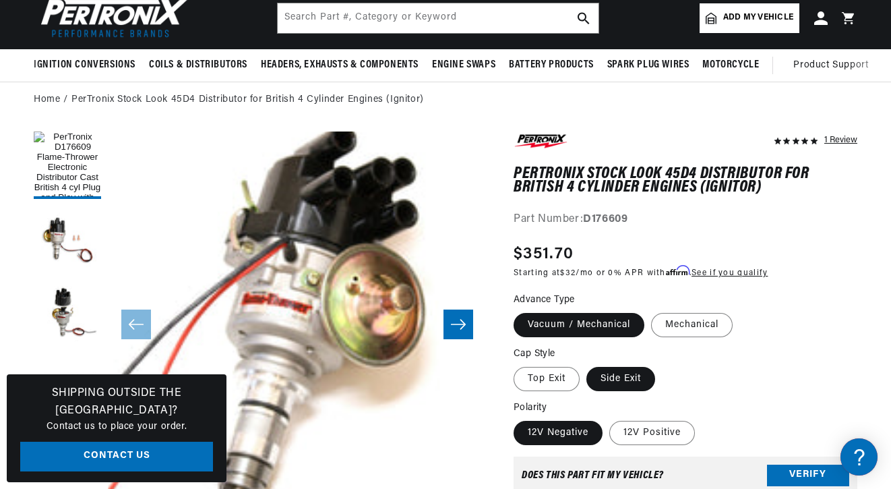
scroll to position [0, 504]
click at [812, 309] on fieldset "Advance Type Vacuum / Mechanical Mechanical" at bounding box center [686, 316] width 344 height 46
click at [332, 24] on input "text" at bounding box center [438, 18] width 321 height 30
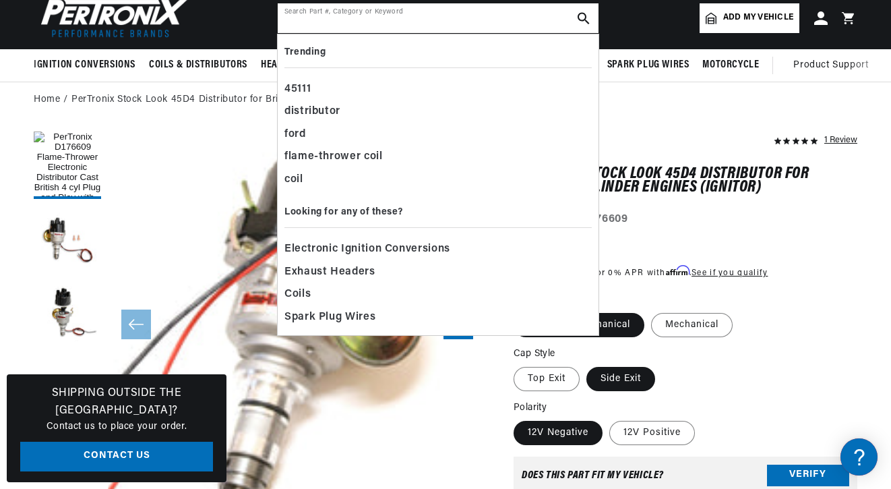
scroll to position [0, 0]
paste input "Pertronix D176600 Flame-Thrower Electronic Distributor,"
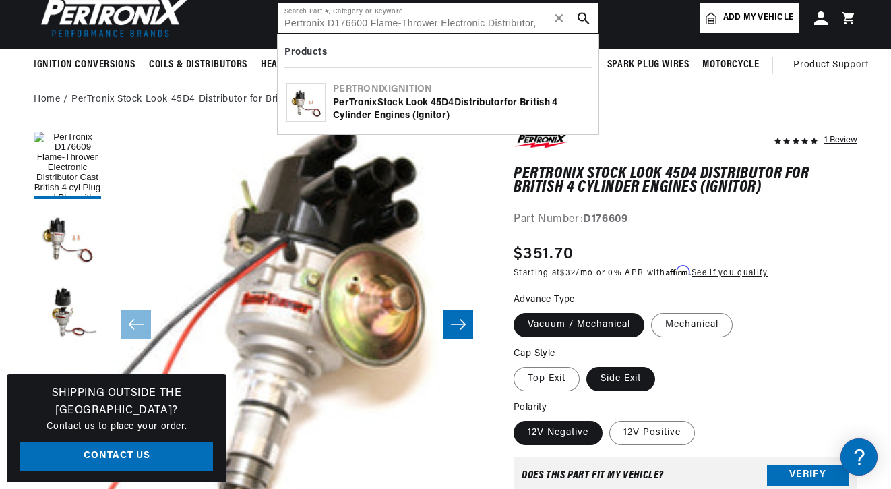
type input "Pertronix D176600 Flame-Thrower Electronic Distributor,"
click at [589, 18] on icon "search button" at bounding box center [584, 18] width 12 height 12
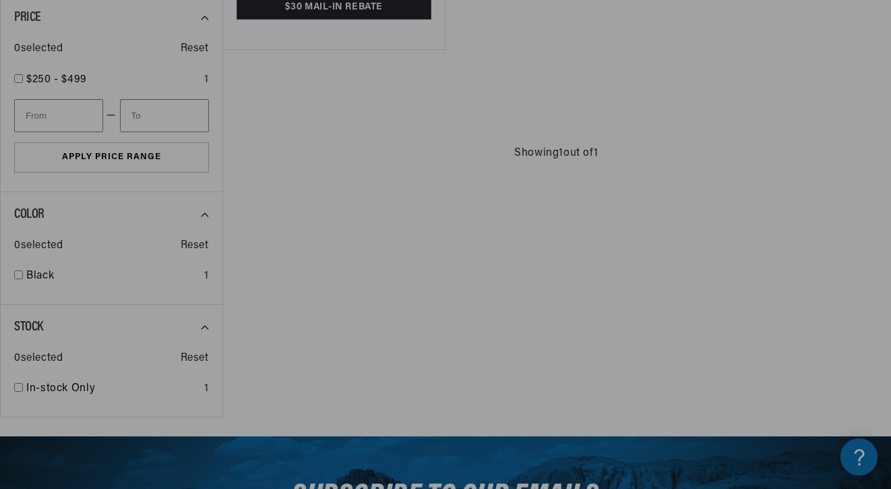
scroll to position [560, 0]
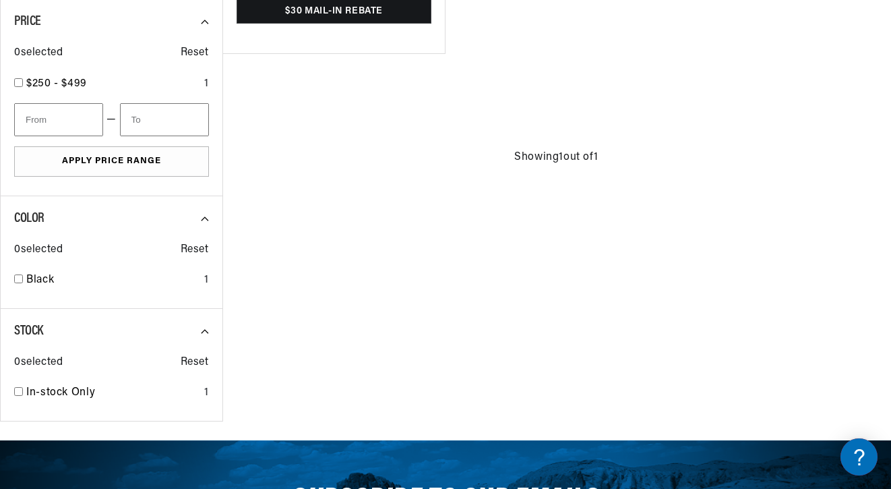
click at [688, 338] on div "All Products query : Pertronix D176600 Flame-Thrower Electronic Distributor, Fi…" at bounding box center [445, 17] width 891 height 808
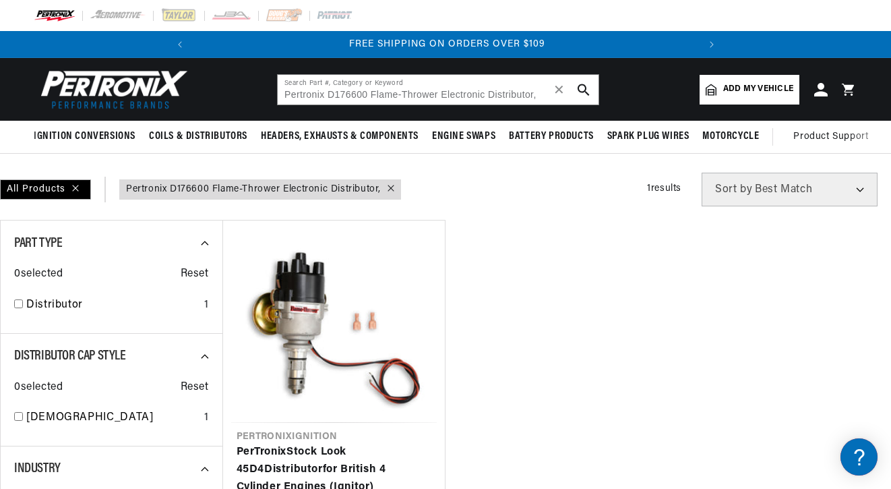
scroll to position [0, 0]
click at [582, 92] on icon "search button" at bounding box center [584, 90] width 12 height 12
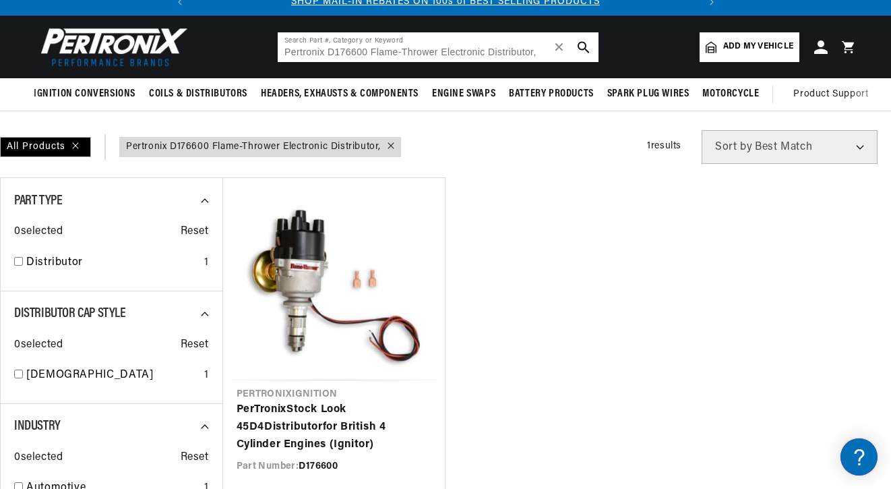
scroll to position [44, 0]
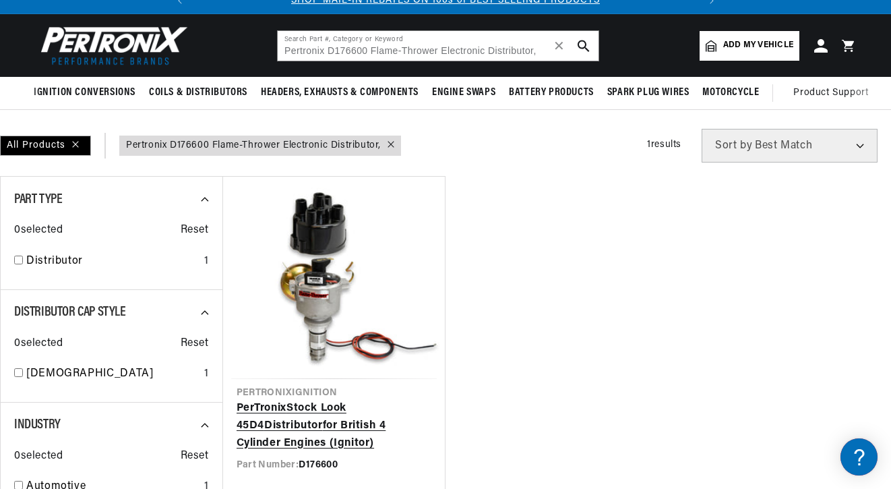
click at [331, 400] on link "PerTronix Stock Look 45D4 Distributor for British 4 Cylinder Engines (Ignitor)" at bounding box center [335, 426] width 196 height 52
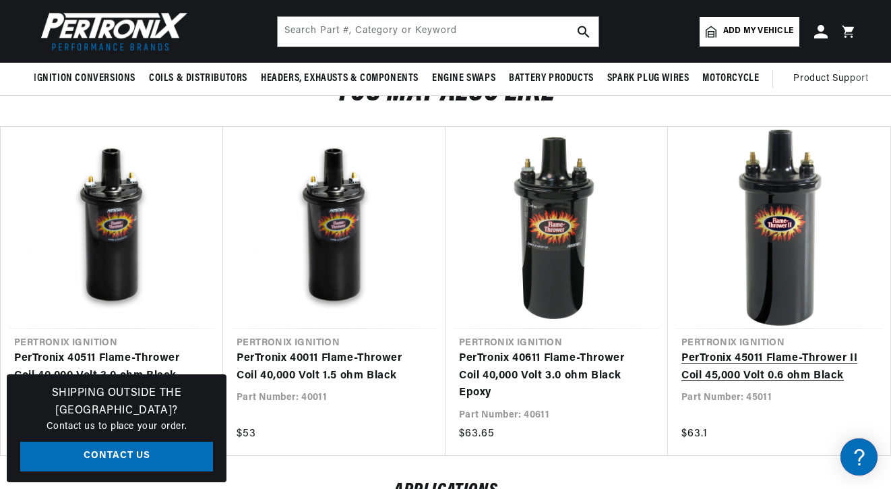
scroll to position [1332, 0]
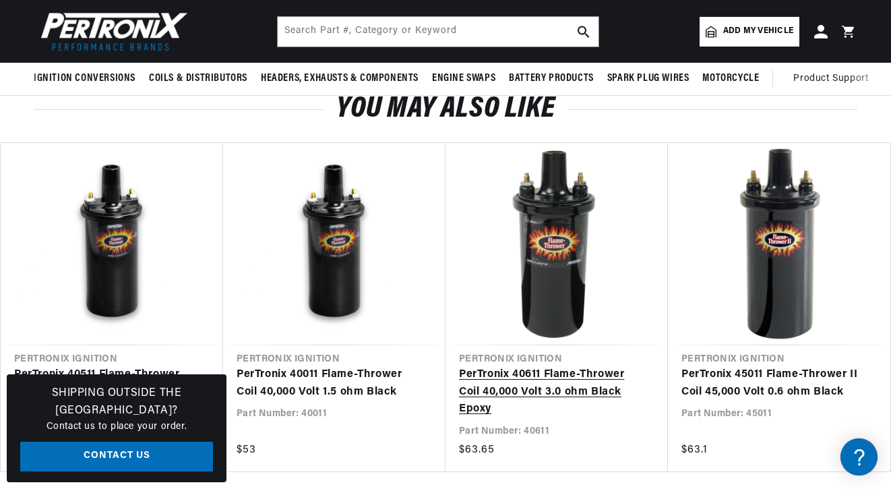
click at [553, 366] on link "PerTronix 40611 Flame-Thrower Coil 40,000 Volt 3.0 ohm Black Epoxy" at bounding box center [550, 392] width 182 height 52
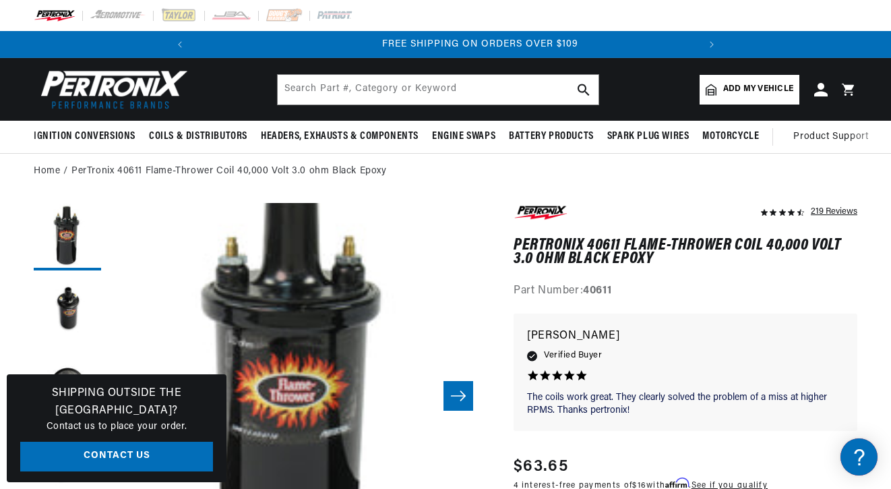
scroll to position [0, 504]
